Goal: Task Accomplishment & Management: Manage account settings

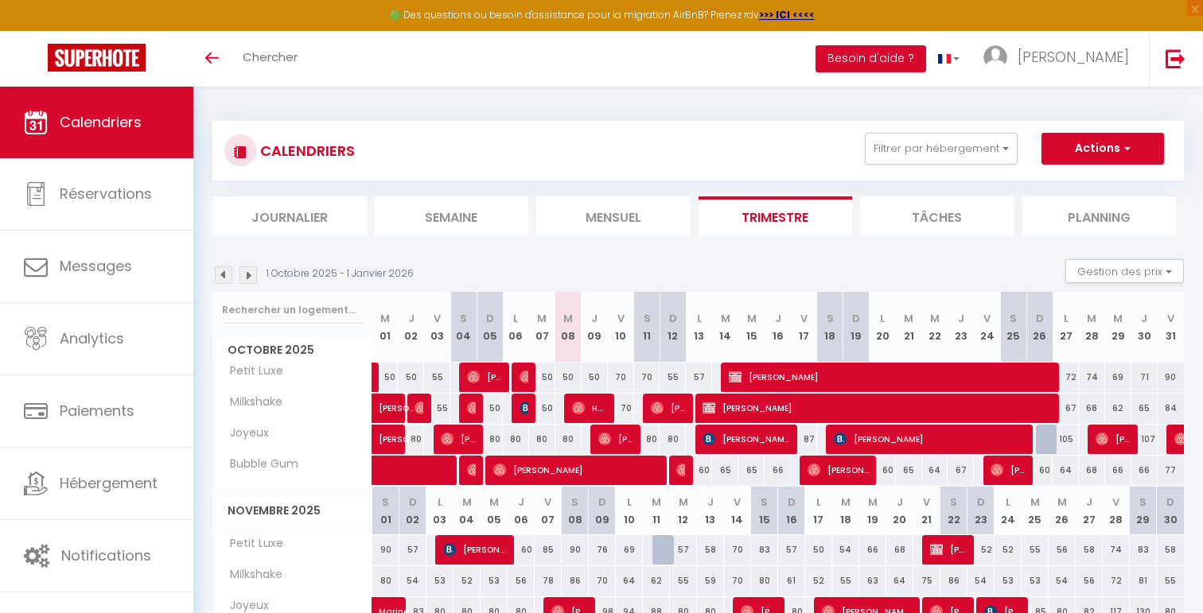
scroll to position [150, 0]
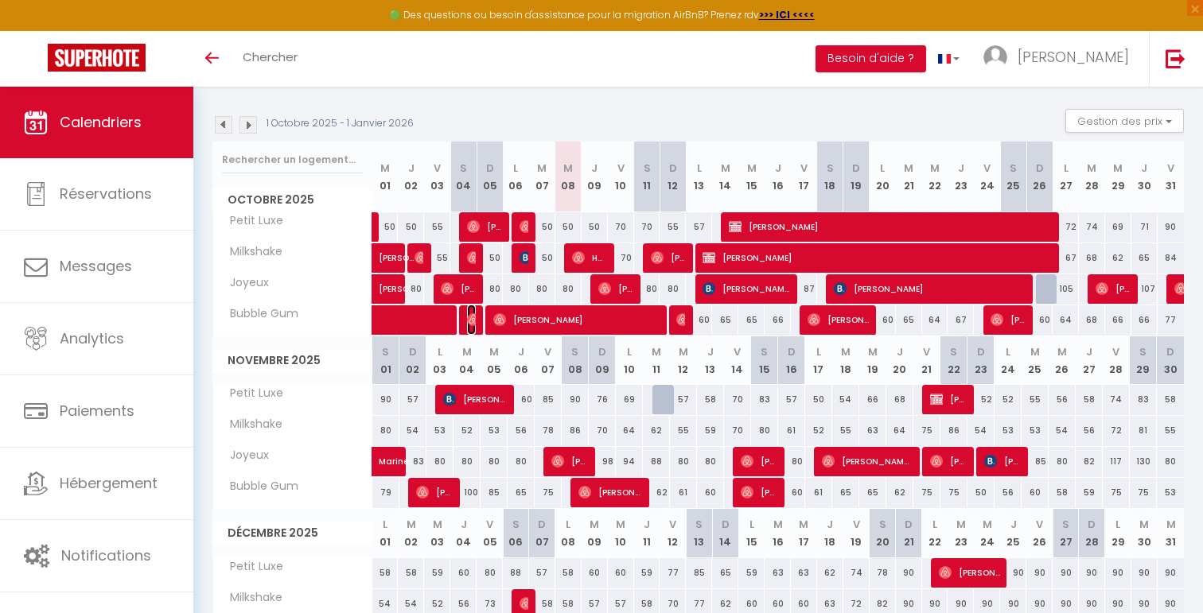
click at [473, 321] on img at bounding box center [473, 319] width 13 height 13
select select "OK"
select select "0"
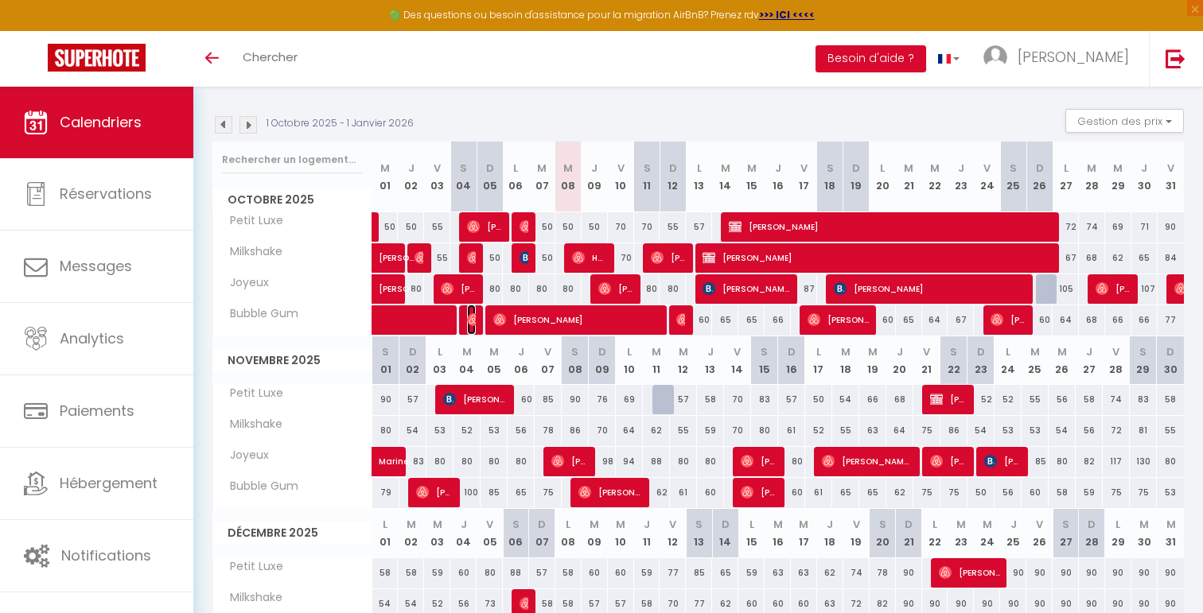
select select "1"
select select
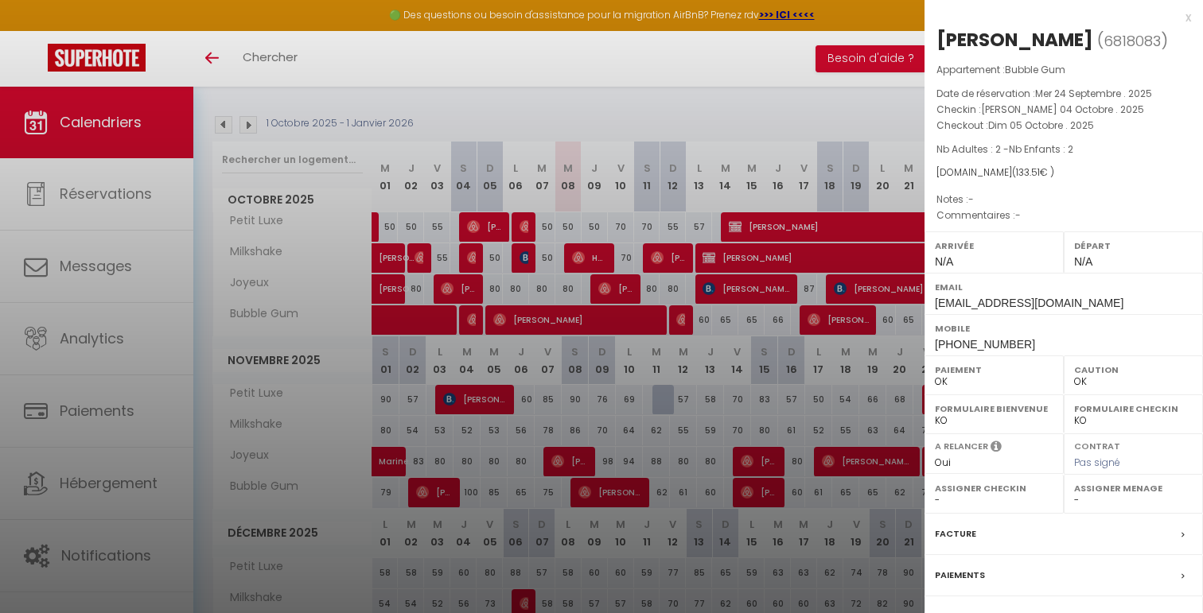
click at [520, 289] on div at bounding box center [601, 306] width 1203 height 613
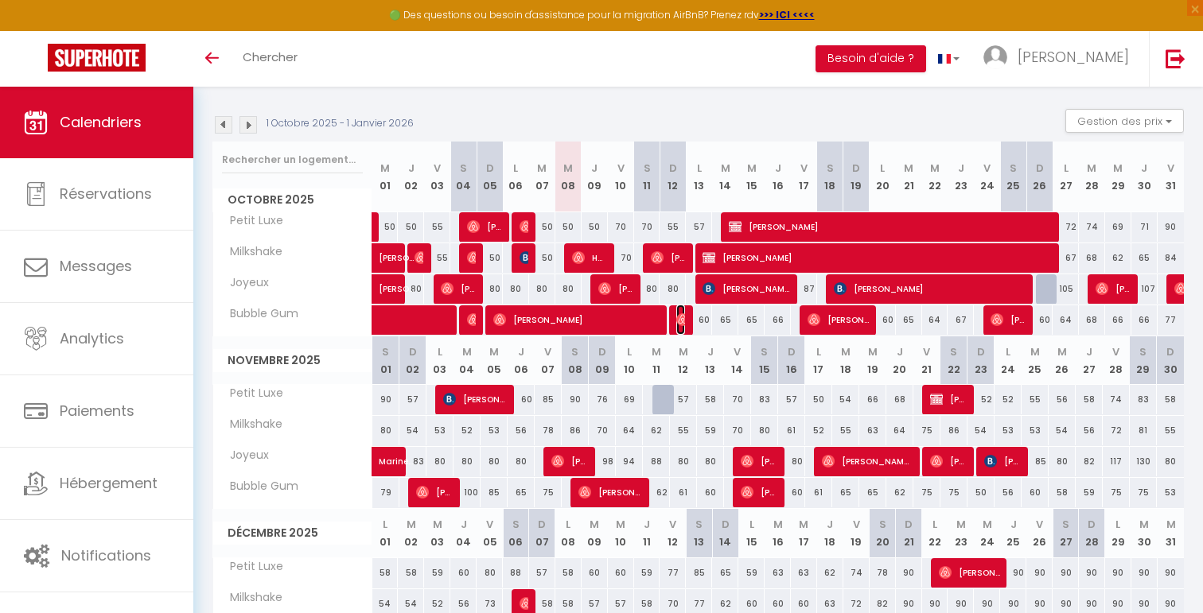
click at [680, 317] on img at bounding box center [682, 319] width 13 height 13
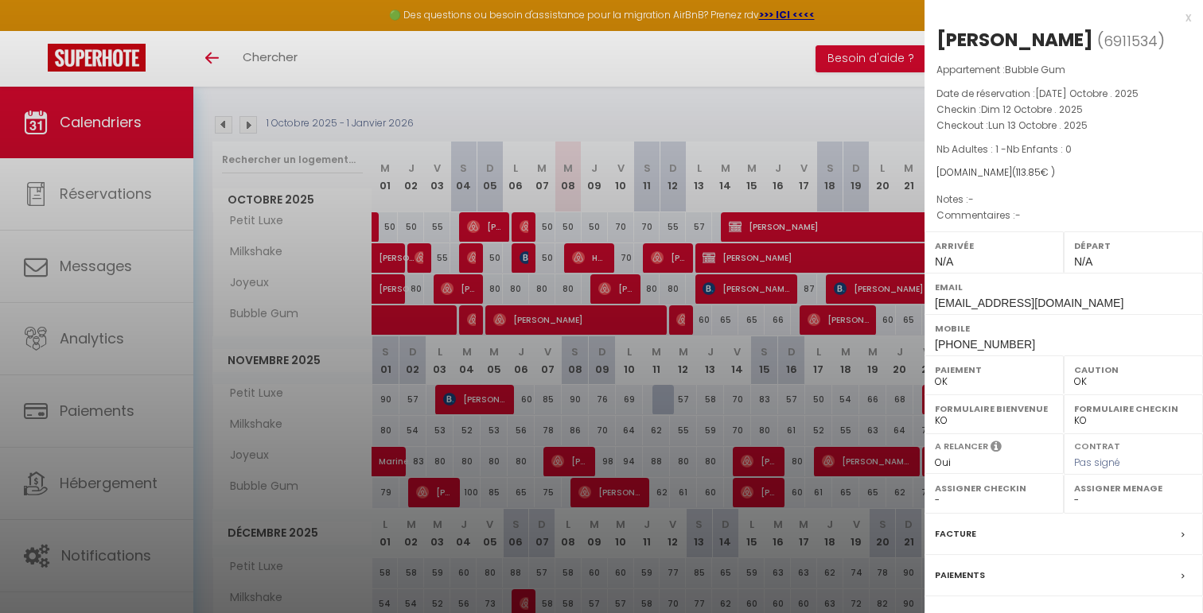
click at [749, 327] on div at bounding box center [601, 306] width 1203 height 613
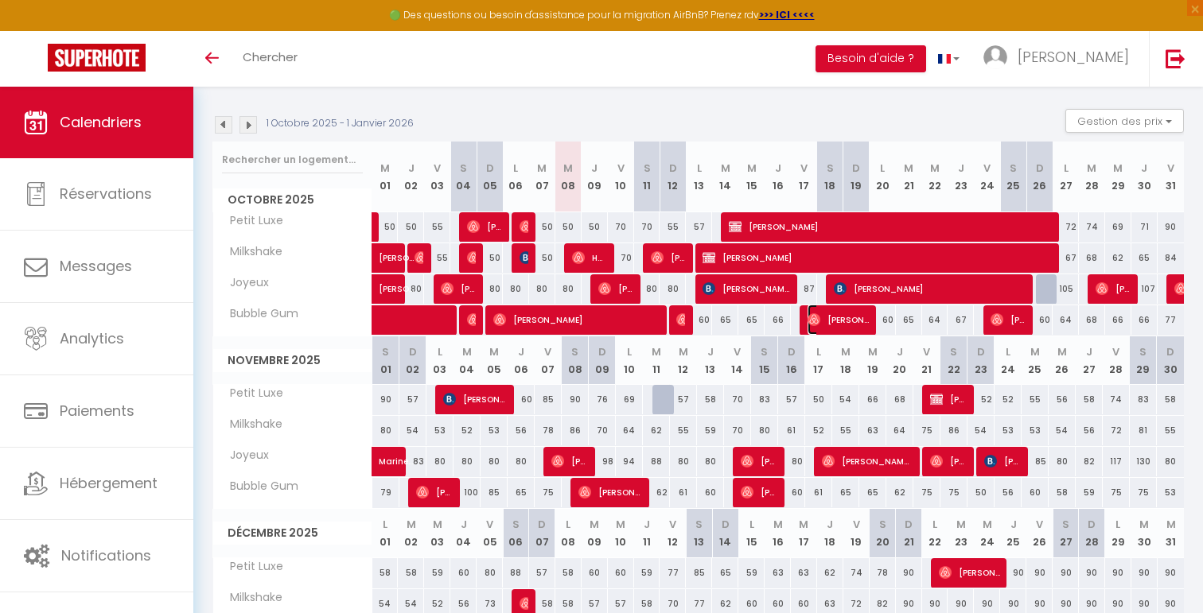
click at [836, 319] on span "[PERSON_NAME]" at bounding box center [838, 320] width 61 height 30
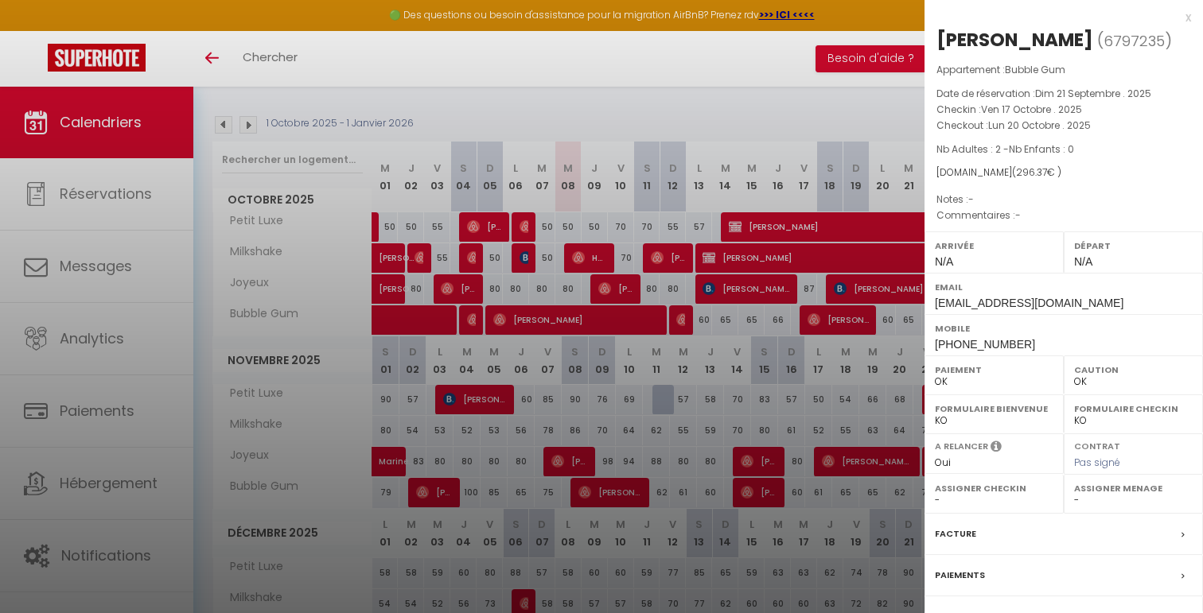
click at [837, 374] on div at bounding box center [601, 306] width 1203 height 613
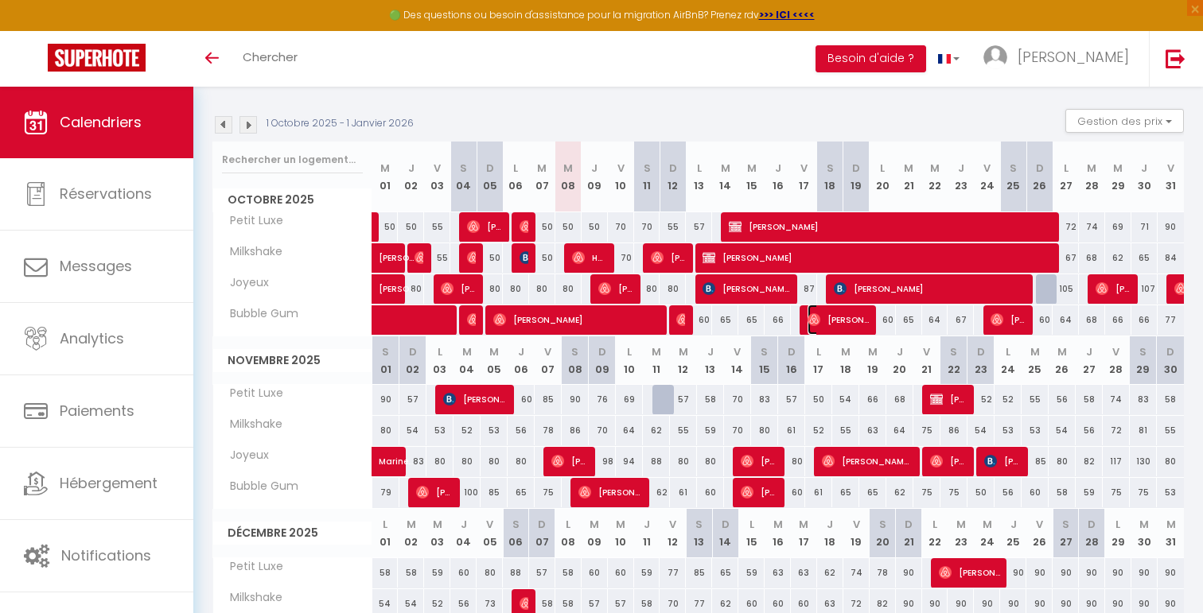
click at [840, 318] on span "[PERSON_NAME]" at bounding box center [838, 320] width 61 height 30
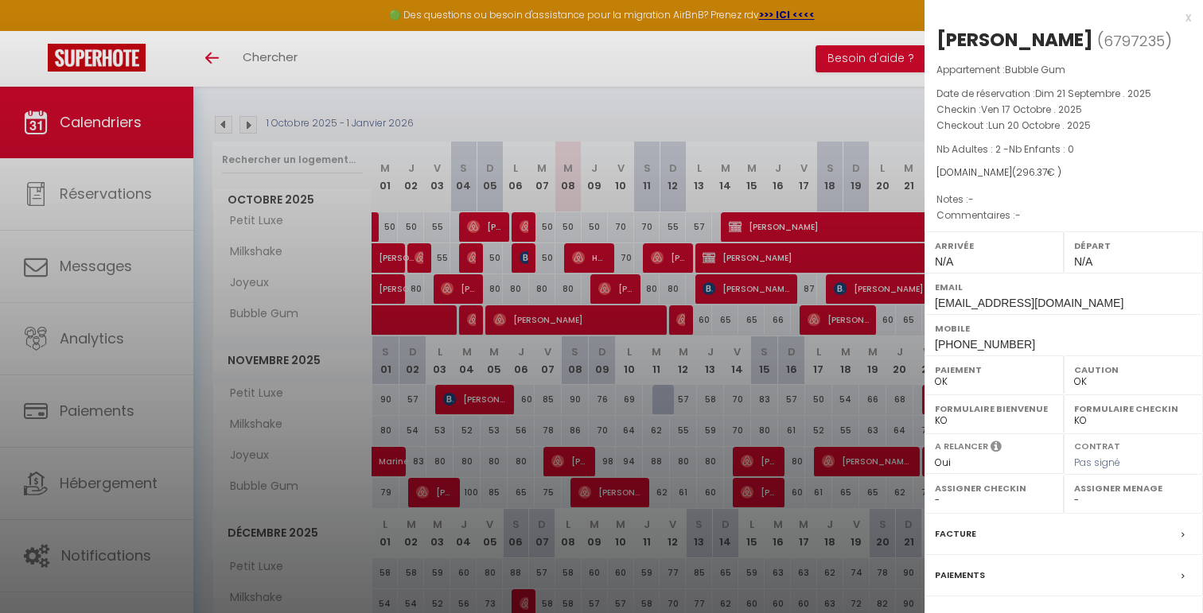
click at [710, 113] on div at bounding box center [601, 306] width 1203 height 613
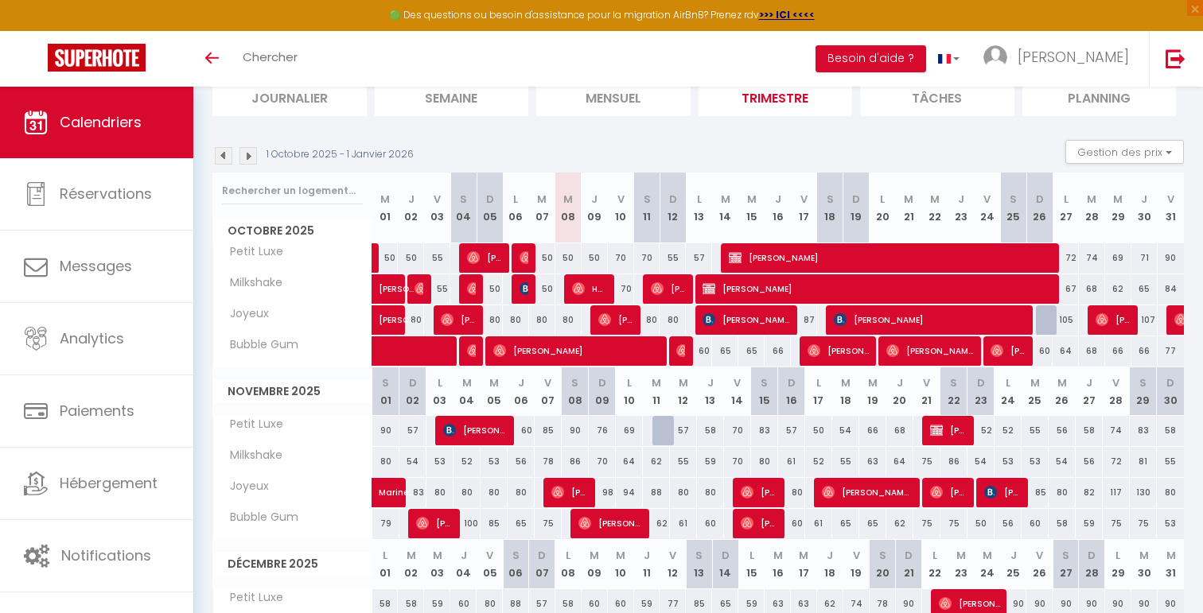
scroll to position [150, 0]
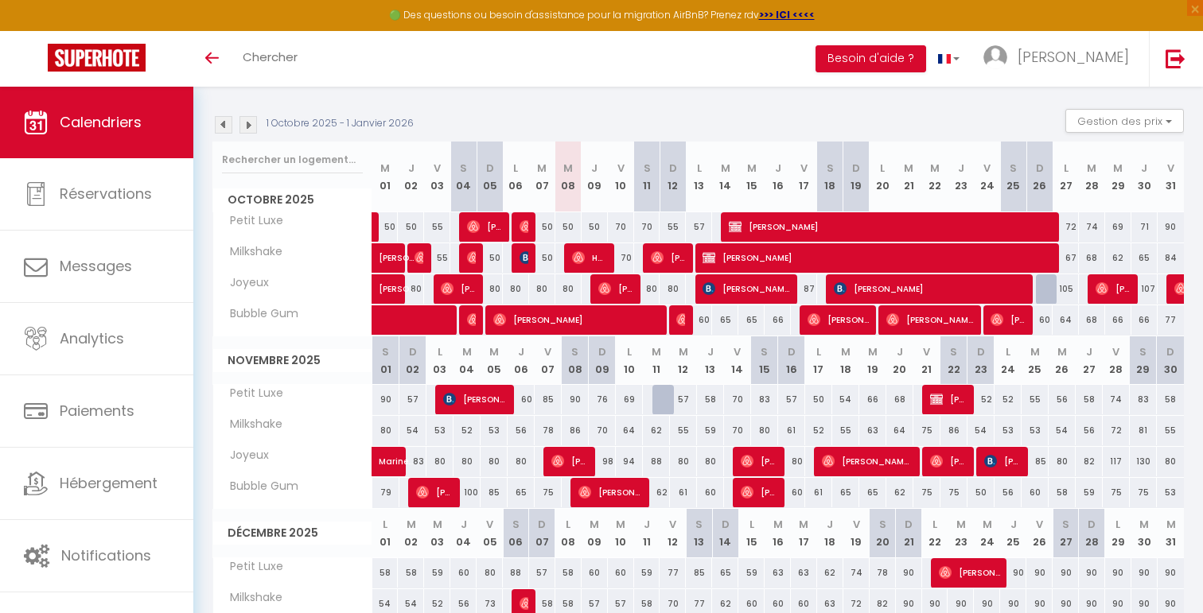
click at [227, 125] on img at bounding box center [224, 125] width 18 height 18
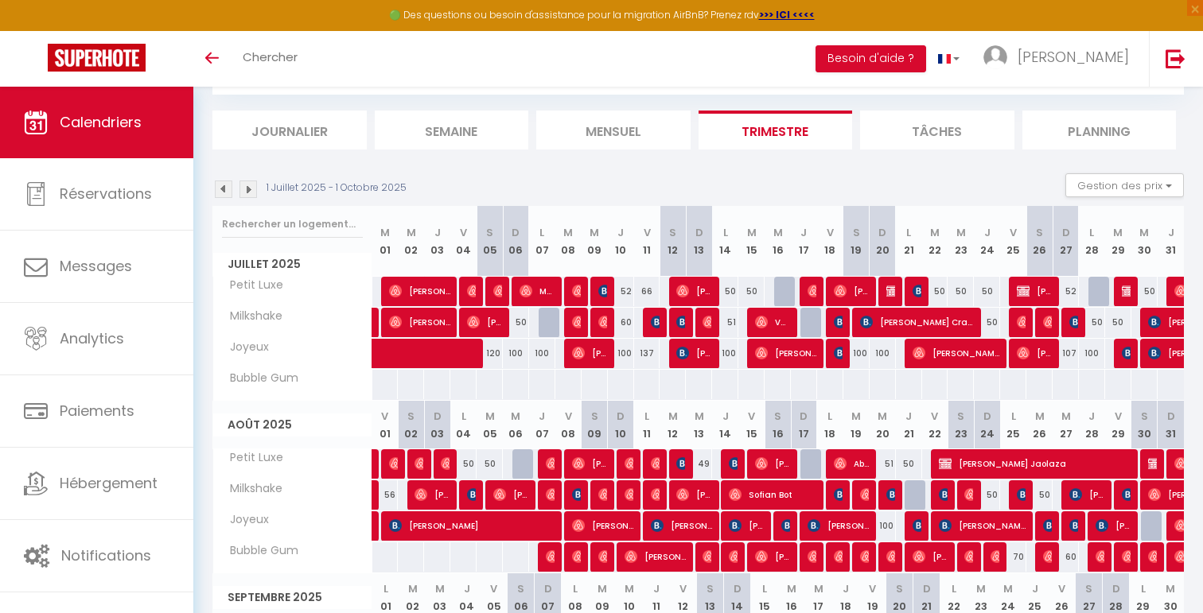
scroll to position [0, 0]
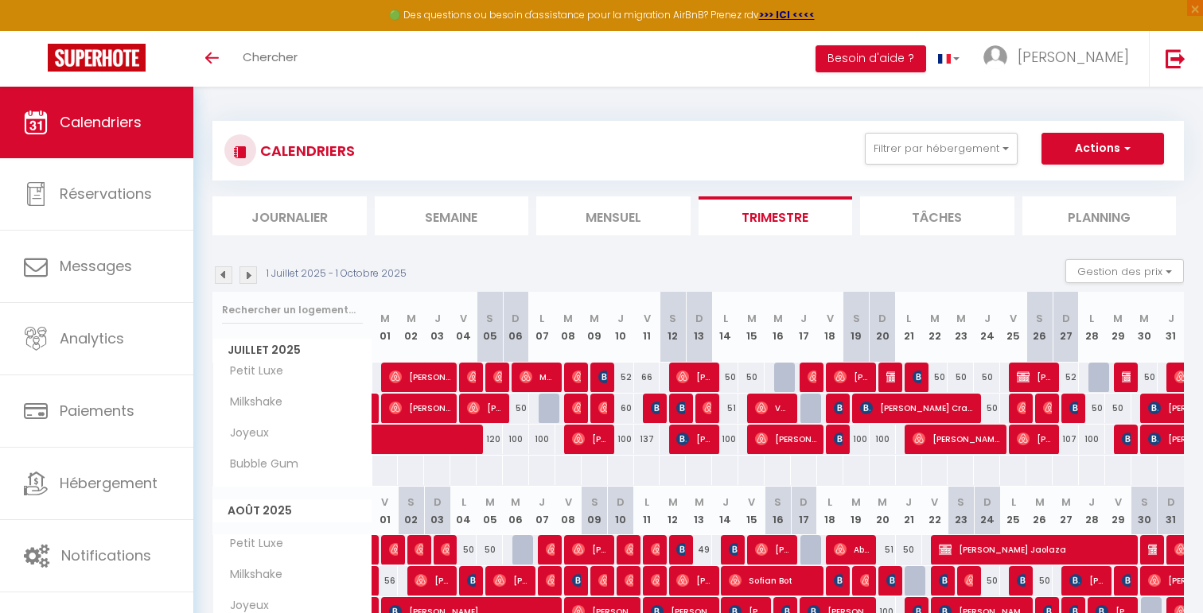
click at [771, 218] on li "Trimestre" at bounding box center [776, 216] width 154 height 39
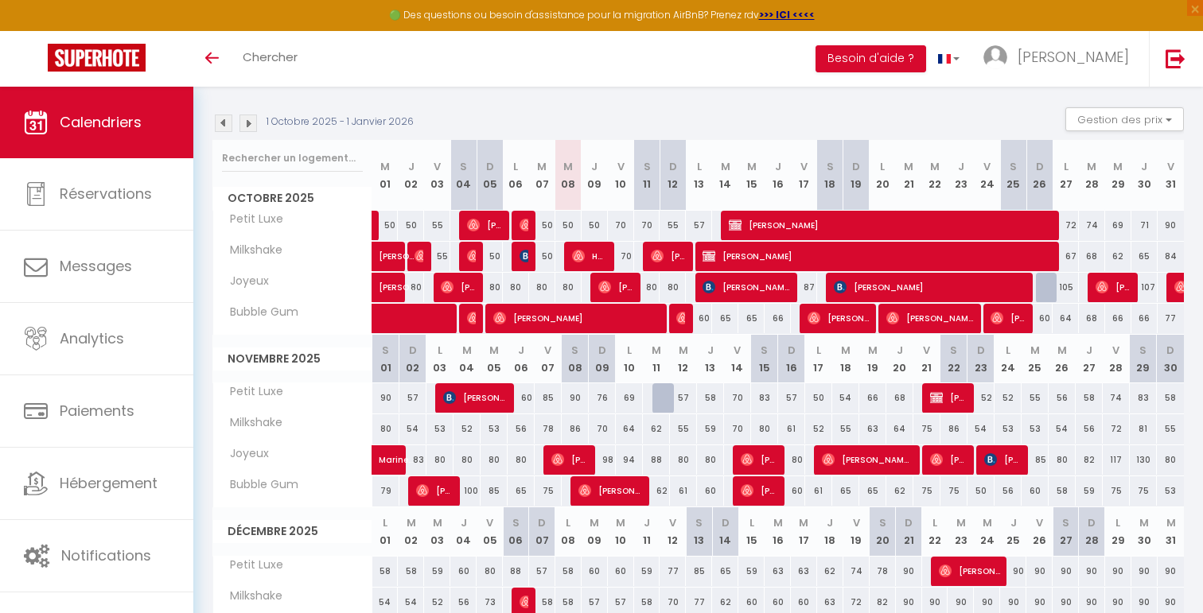
scroll to position [154, 0]
